Goal: Information Seeking & Learning: Find specific fact

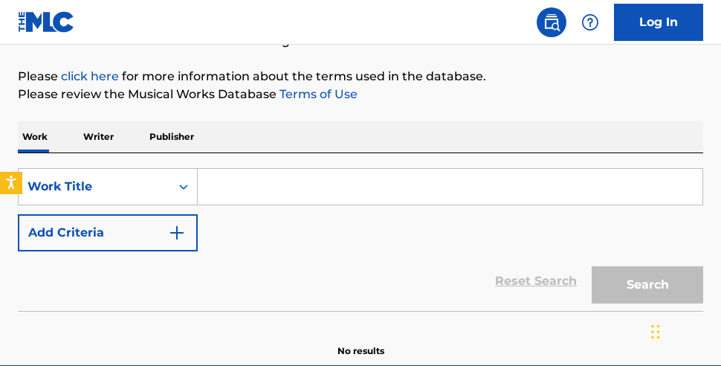
scroll to position [196, 0]
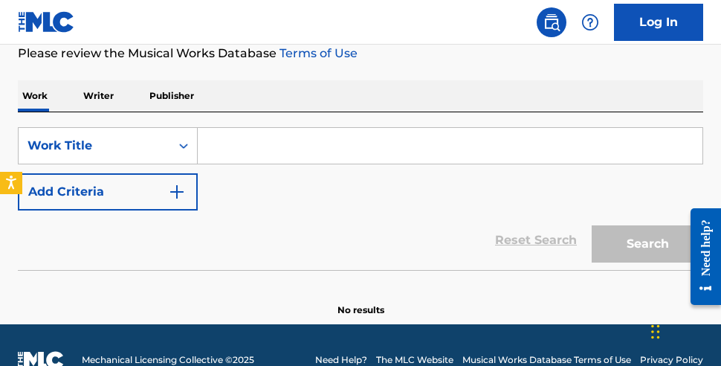
click at [353, 147] on input "Search Form" at bounding box center [450, 146] width 505 height 36
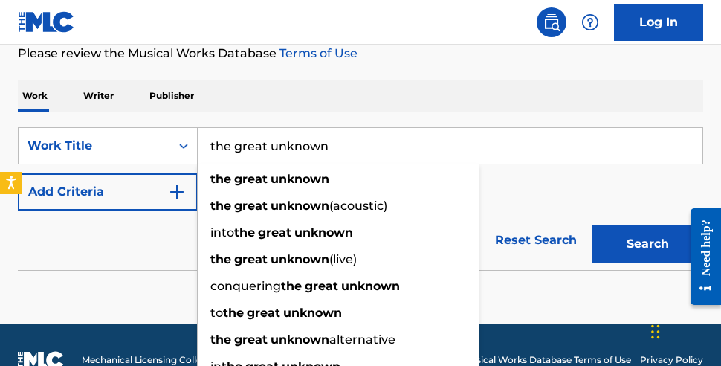
type input "the great unknown"
click at [164, 191] on button "Add Criteria" at bounding box center [108, 191] width 180 height 37
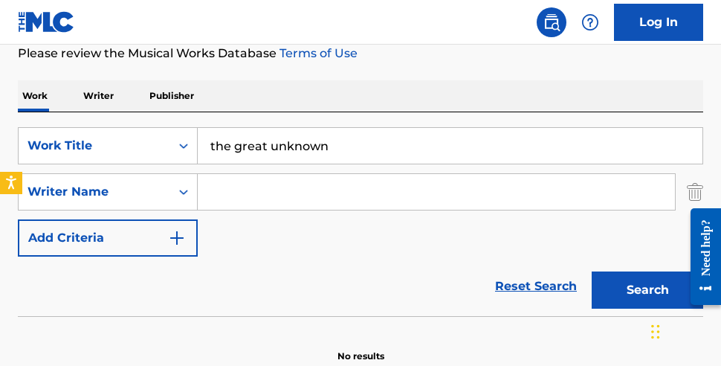
click at [255, 207] on input "Search Form" at bounding box center [436, 192] width 477 height 36
paste input "[PERSON_NAME]"
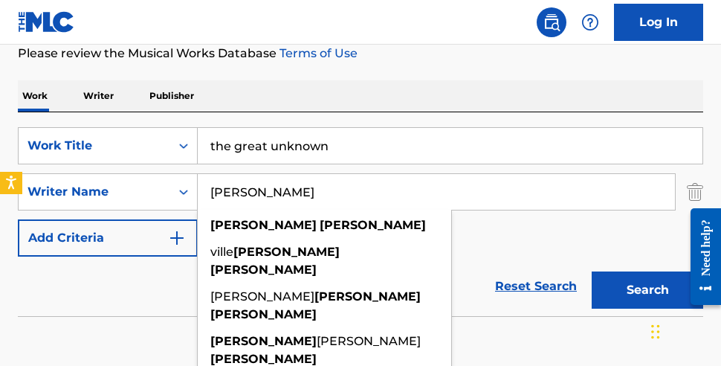
click at [616, 281] on button "Search" at bounding box center [648, 289] width 112 height 37
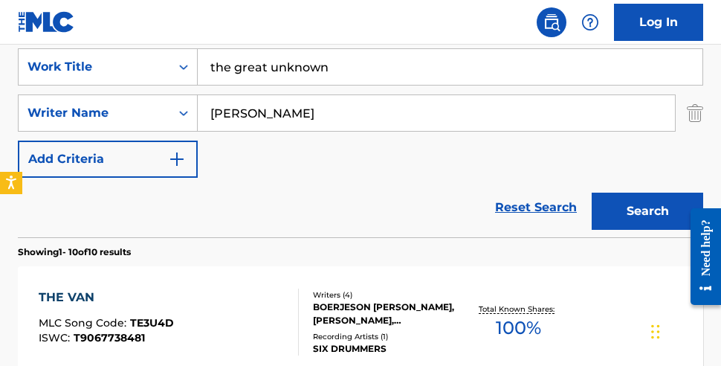
scroll to position [278, 0]
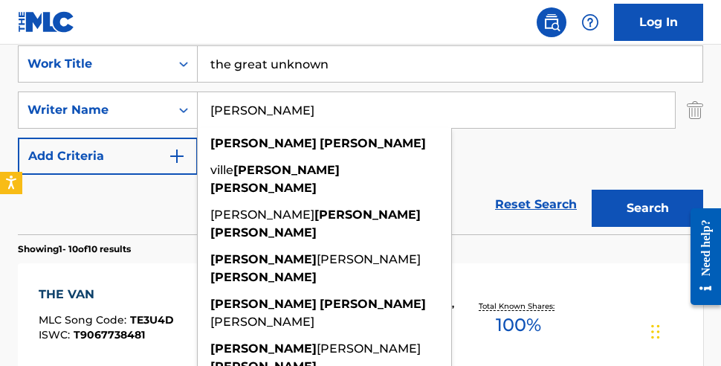
drag, startPoint x: 330, startPoint y: 118, endPoint x: 258, endPoint y: 92, distance: 76.4
click at [258, 92] on input "[PERSON_NAME]" at bounding box center [436, 110] width 477 height 36
paste input "[PERSON_NAME]"
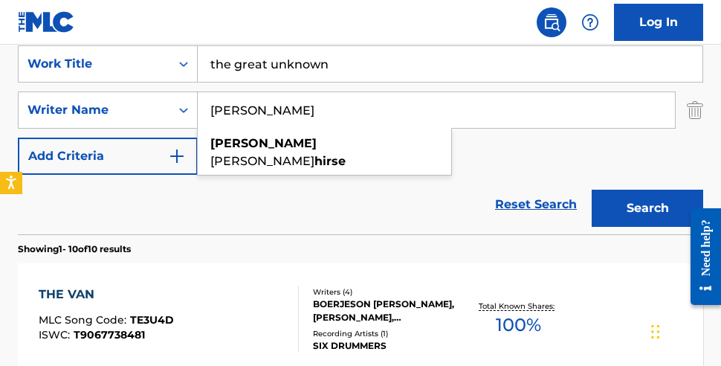
type input "[PERSON_NAME]"
click at [638, 207] on button "Search" at bounding box center [648, 208] width 112 height 37
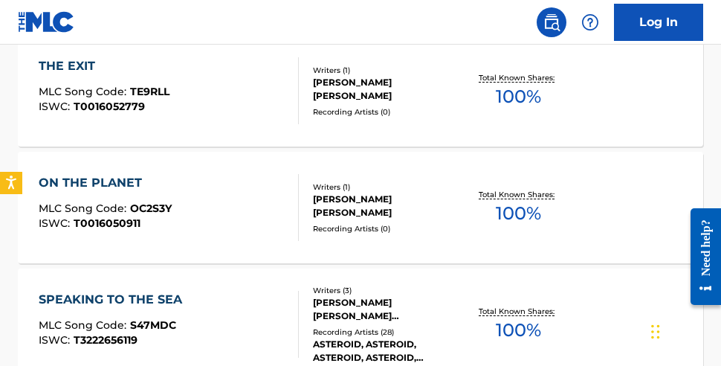
scroll to position [512, 0]
